Goal: Task Accomplishment & Management: Complete application form

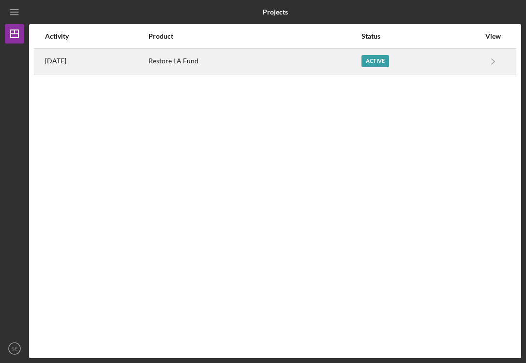
click at [458, 60] on div "Active" at bounding box center [420, 61] width 119 height 24
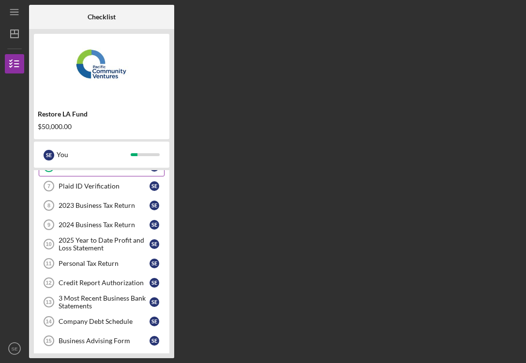
scroll to position [57, 0]
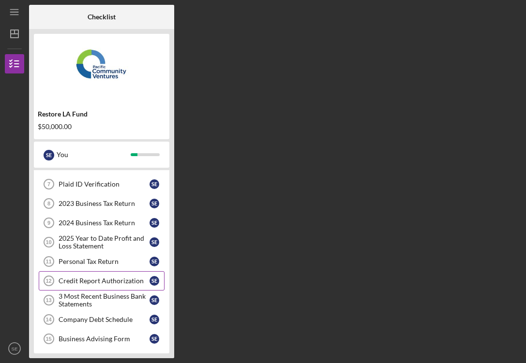
click at [113, 279] on div "Credit Report Authorization" at bounding box center [104, 281] width 91 height 8
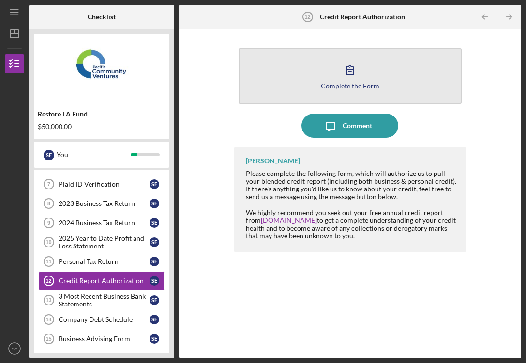
click at [342, 61] on icon "button" at bounding box center [350, 70] width 24 height 24
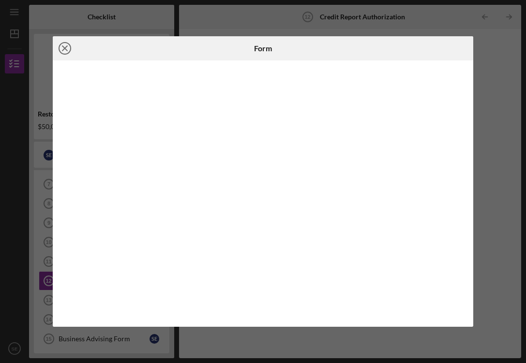
click at [62, 47] on icon "Icon/Close" at bounding box center [65, 48] width 24 height 24
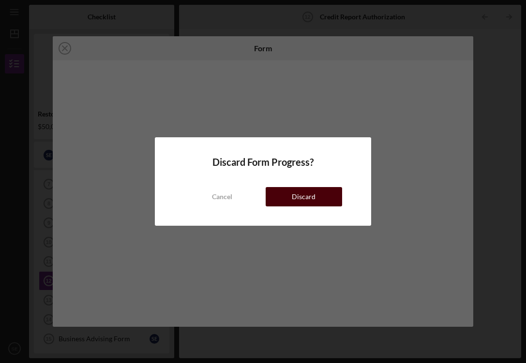
click at [291, 193] on button "Discard" at bounding box center [304, 196] width 76 height 19
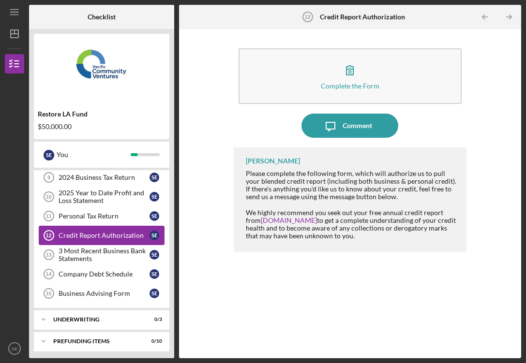
scroll to position [104, 0]
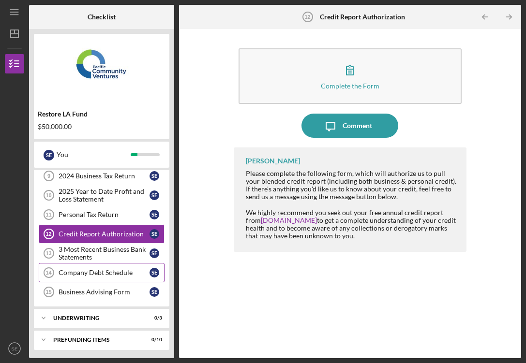
click at [111, 269] on div "Company Debt Schedule" at bounding box center [104, 273] width 91 height 8
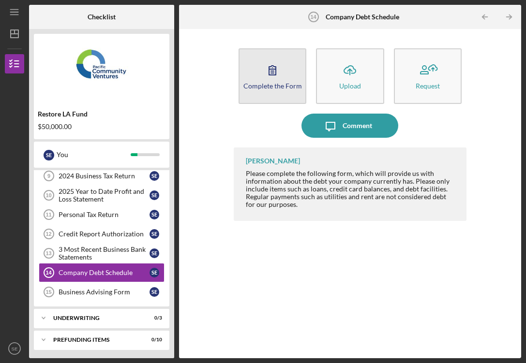
click at [274, 76] on icon "button" at bounding box center [272, 70] width 24 height 24
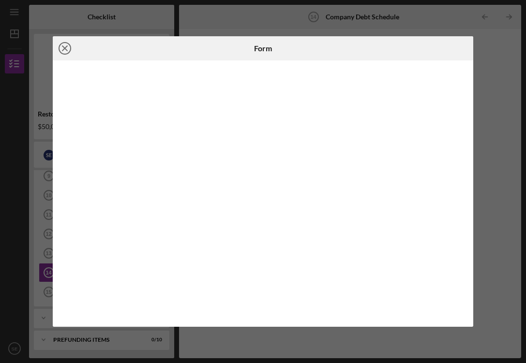
click at [64, 46] on icon "Icon/Close" at bounding box center [65, 48] width 24 height 24
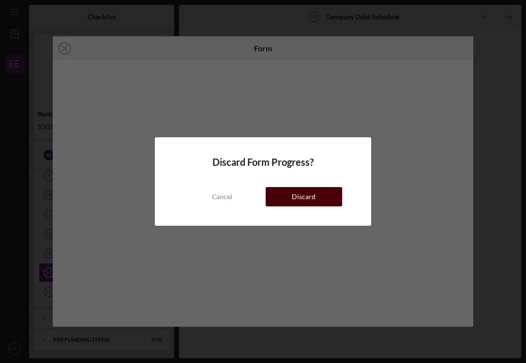
click at [293, 192] on div "Discard" at bounding box center [304, 196] width 24 height 19
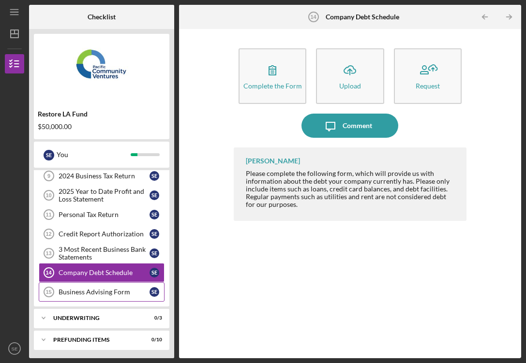
click at [105, 289] on div "Business Advising Form" at bounding box center [104, 292] width 91 height 8
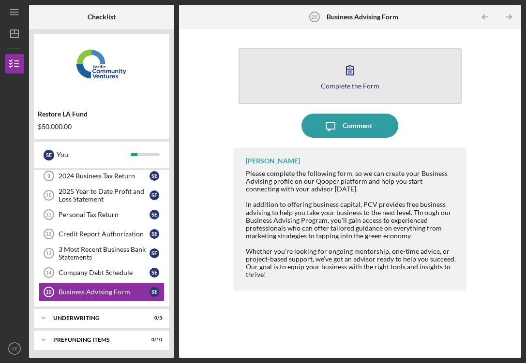
click at [326, 75] on button "Complete the Form Form" at bounding box center [350, 76] width 223 height 56
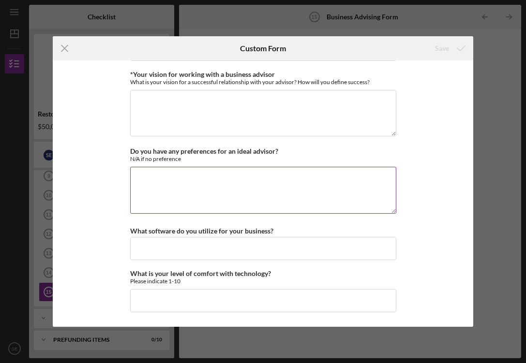
scroll to position [881, 0]
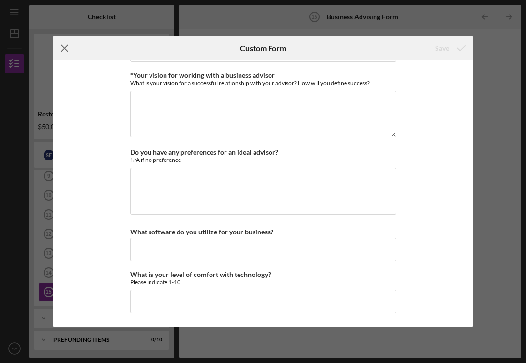
click at [63, 45] on icon "Icon/Menu Close" at bounding box center [65, 48] width 24 height 24
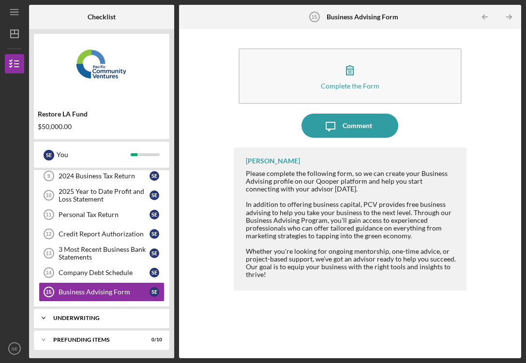
click at [109, 314] on div "Icon/Expander Underwriting 0 / 3" at bounding box center [101, 318] width 135 height 19
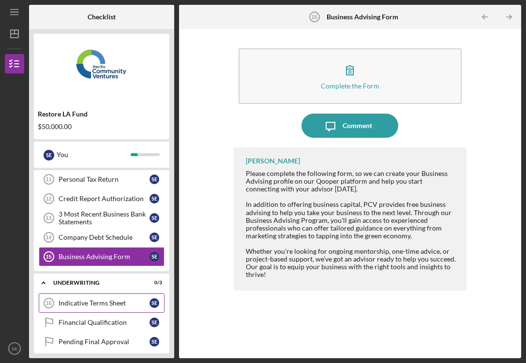
click at [102, 302] on div "Indicative Terms Sheet" at bounding box center [104, 304] width 91 height 8
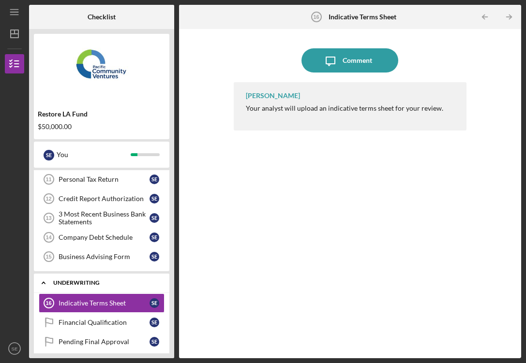
click at [92, 286] on div "Icon/Expander Underwriting 0 / 3" at bounding box center [101, 283] width 135 height 20
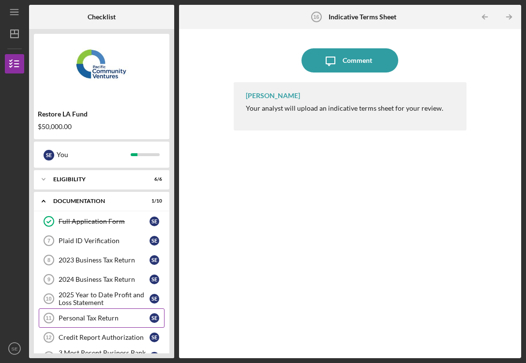
click at [82, 324] on link "Personal Tax Return 11 Personal Tax Return S E" at bounding box center [102, 318] width 126 height 19
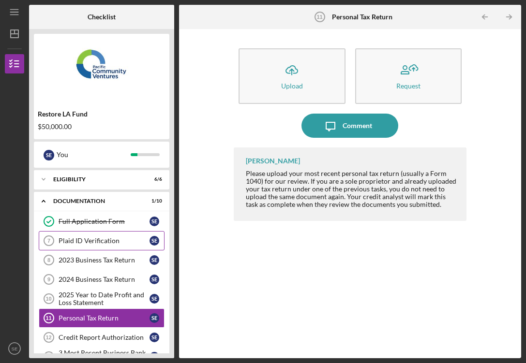
click at [103, 233] on link "Plaid ID Verification 7 Plaid ID Verification S E" at bounding box center [102, 240] width 126 height 19
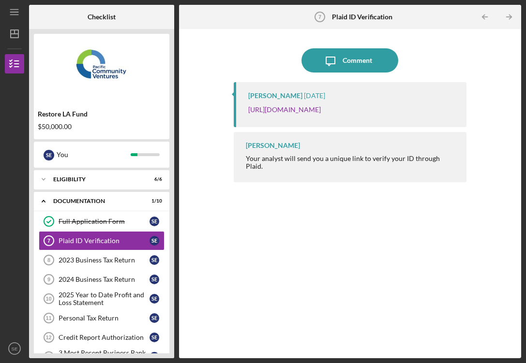
click at [284, 115] on p "[URL][DOMAIN_NAME]" at bounding box center [284, 110] width 73 height 11
click at [284, 113] on link "[URL][DOMAIN_NAME]" at bounding box center [284, 109] width 73 height 8
click at [102, 220] on div "Full Application Form" at bounding box center [104, 222] width 91 height 8
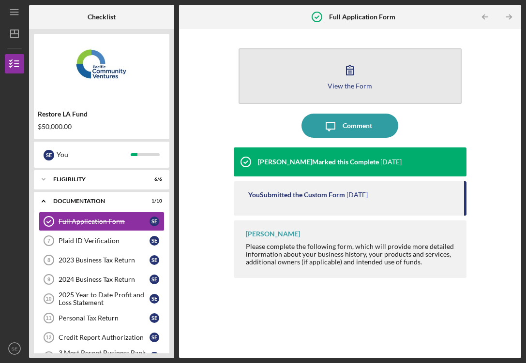
click at [306, 85] on button "View the Form Form" at bounding box center [350, 76] width 223 height 56
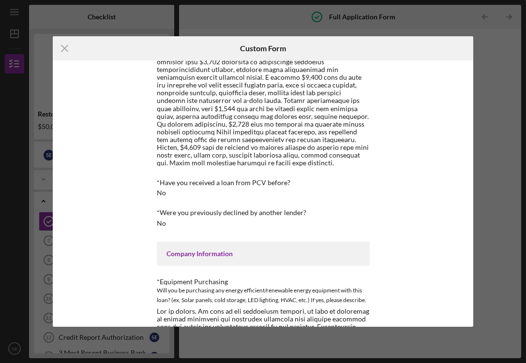
scroll to position [287, 0]
click at [60, 45] on icon "Icon/Menu Close" at bounding box center [65, 48] width 24 height 24
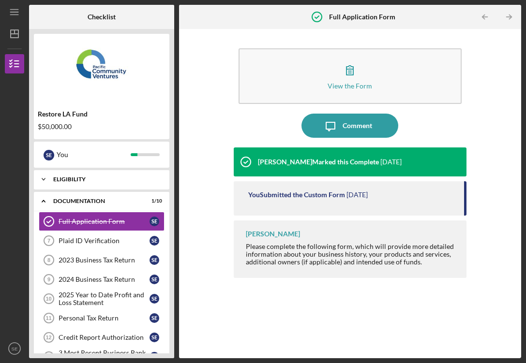
click at [96, 187] on div "Icon/Expander Eligibility 6 / 6" at bounding box center [101, 179] width 135 height 19
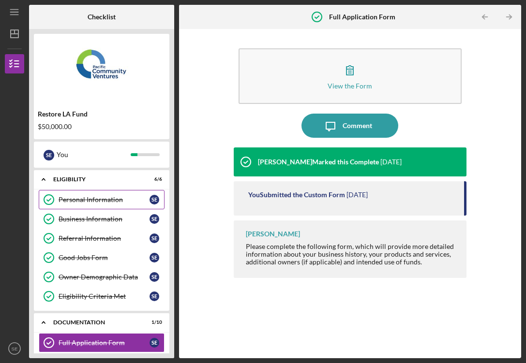
click at [104, 201] on div "Personal Information" at bounding box center [104, 200] width 91 height 8
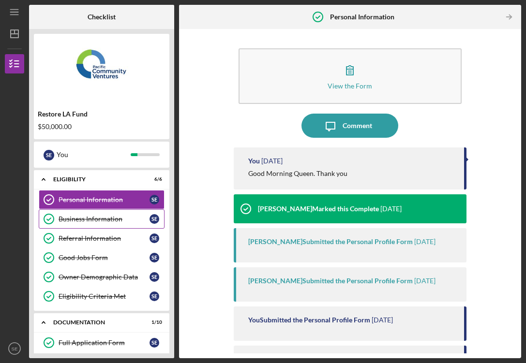
click at [105, 218] on div "Business Information" at bounding box center [104, 219] width 91 height 8
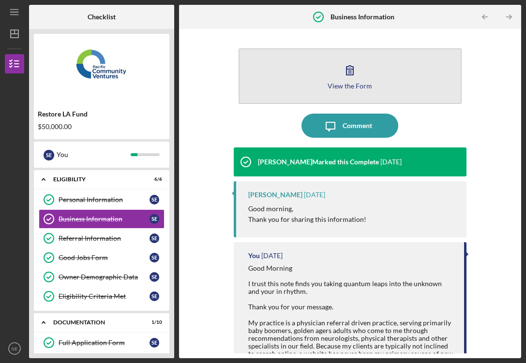
click at [295, 72] on button "View the Form Form" at bounding box center [350, 76] width 223 height 56
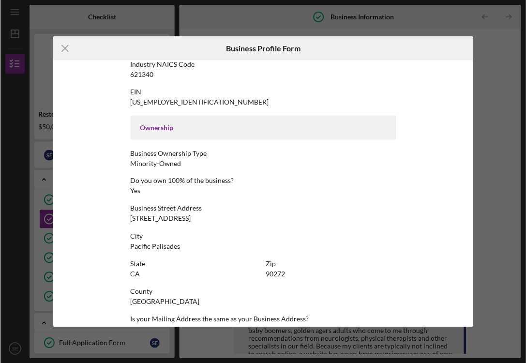
scroll to position [297, 0]
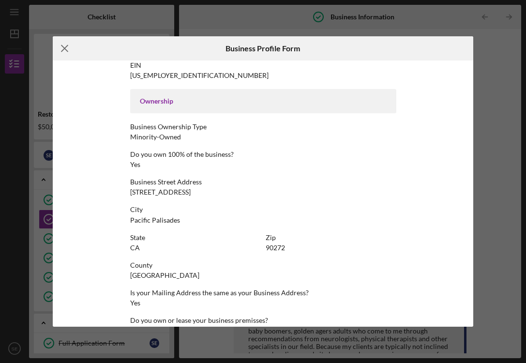
click at [64, 52] on icon "Icon/Menu Close" at bounding box center [65, 48] width 24 height 24
